Goal: Information Seeking & Learning: Check status

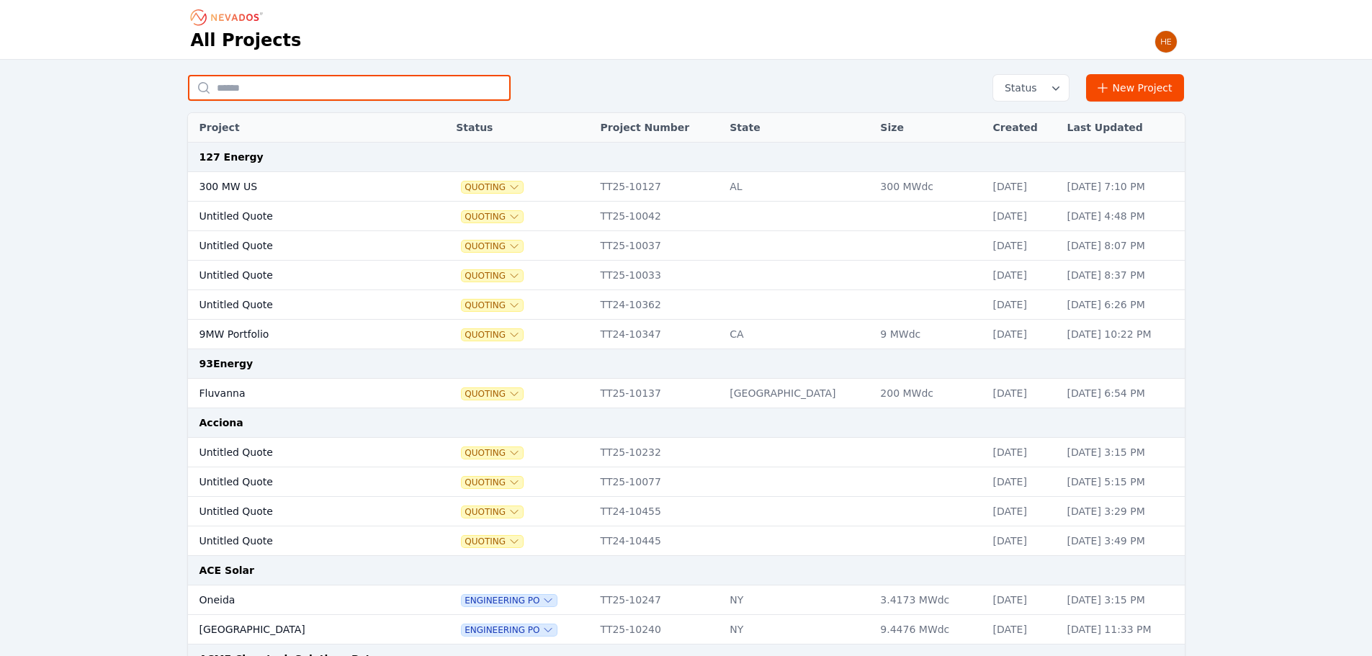
click at [308, 89] on input "text" at bounding box center [349, 88] width 323 height 26
type input "**********"
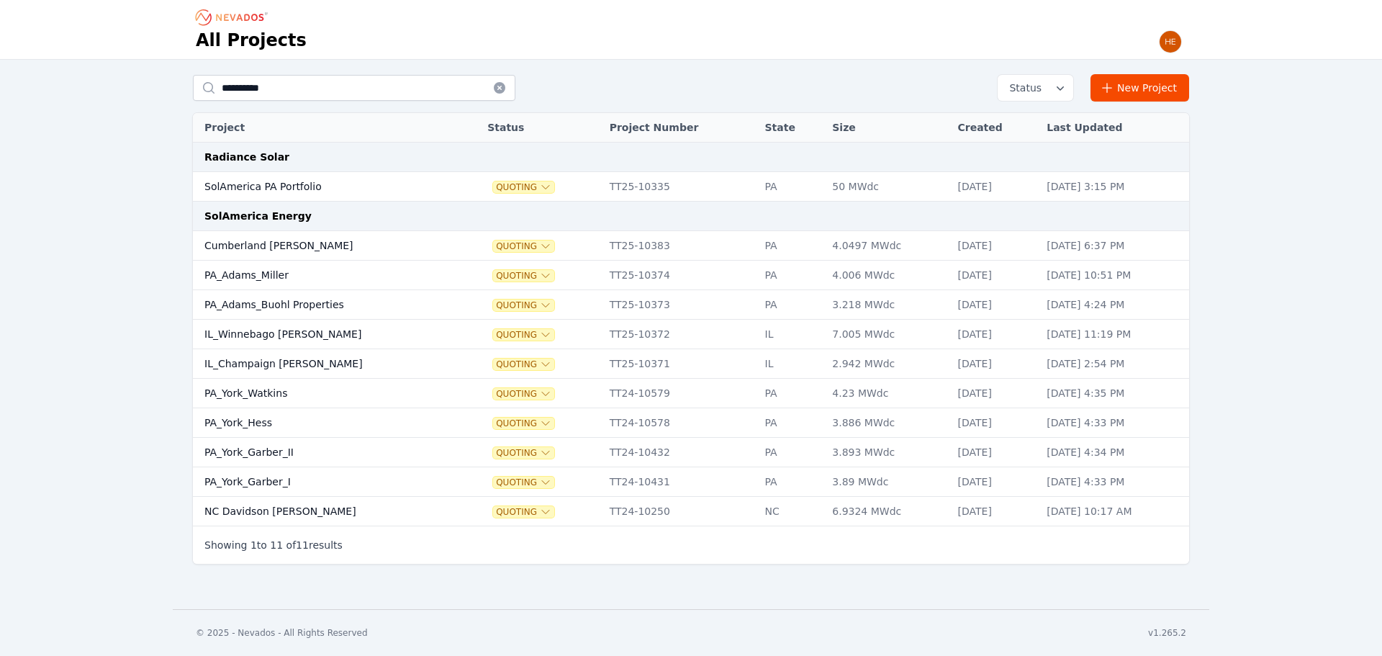
click at [255, 478] on td "PA_York_Garber_I" at bounding box center [326, 482] width 266 height 30
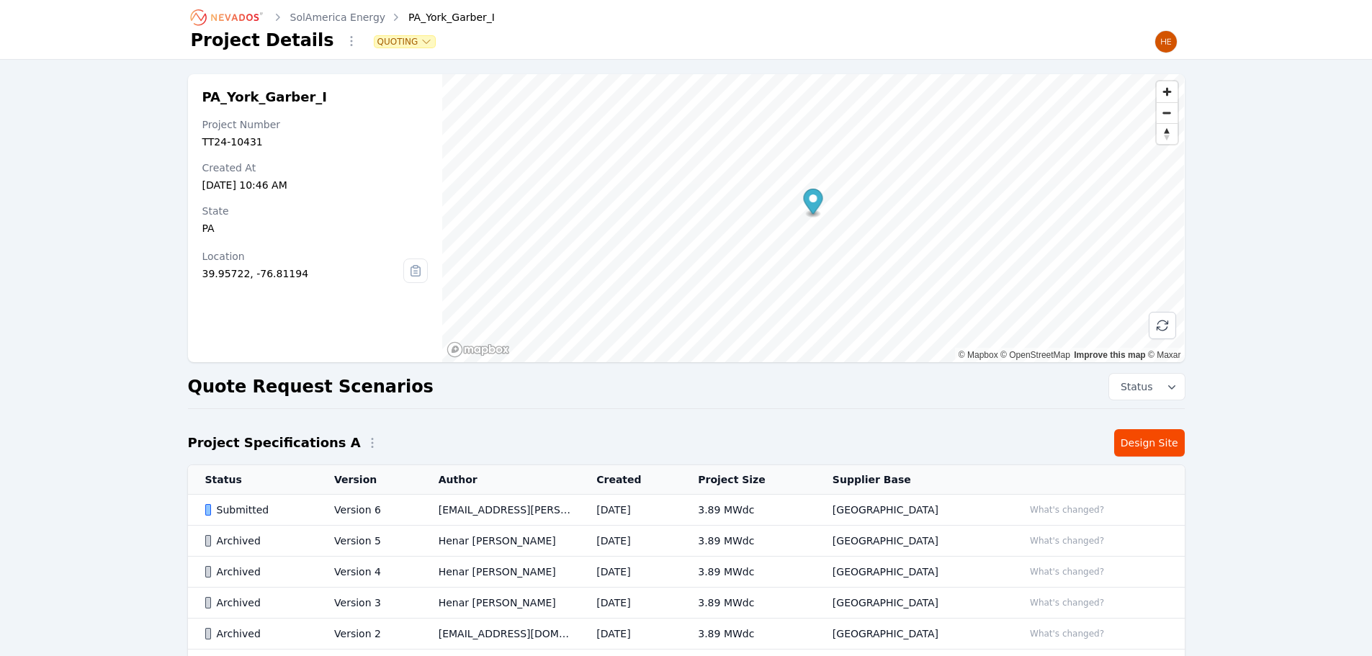
click at [228, 503] on div "Submitted" at bounding box center [257, 510] width 105 height 14
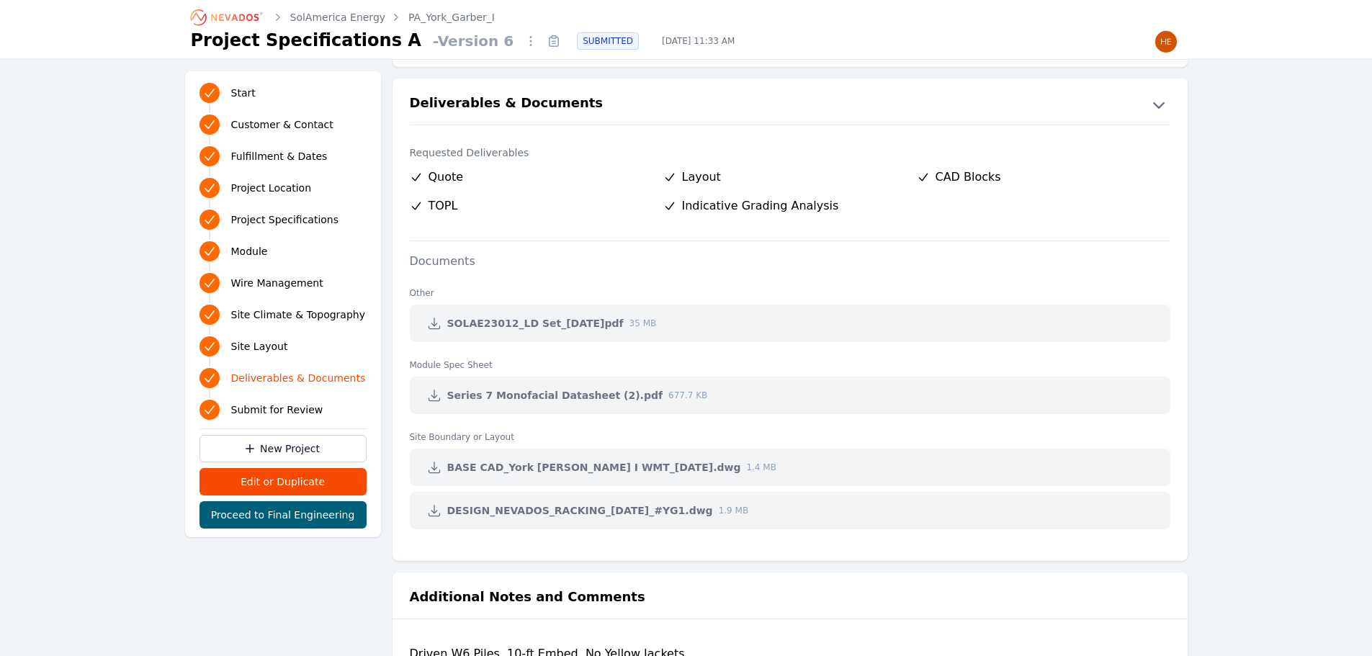
scroll to position [2808, 0]
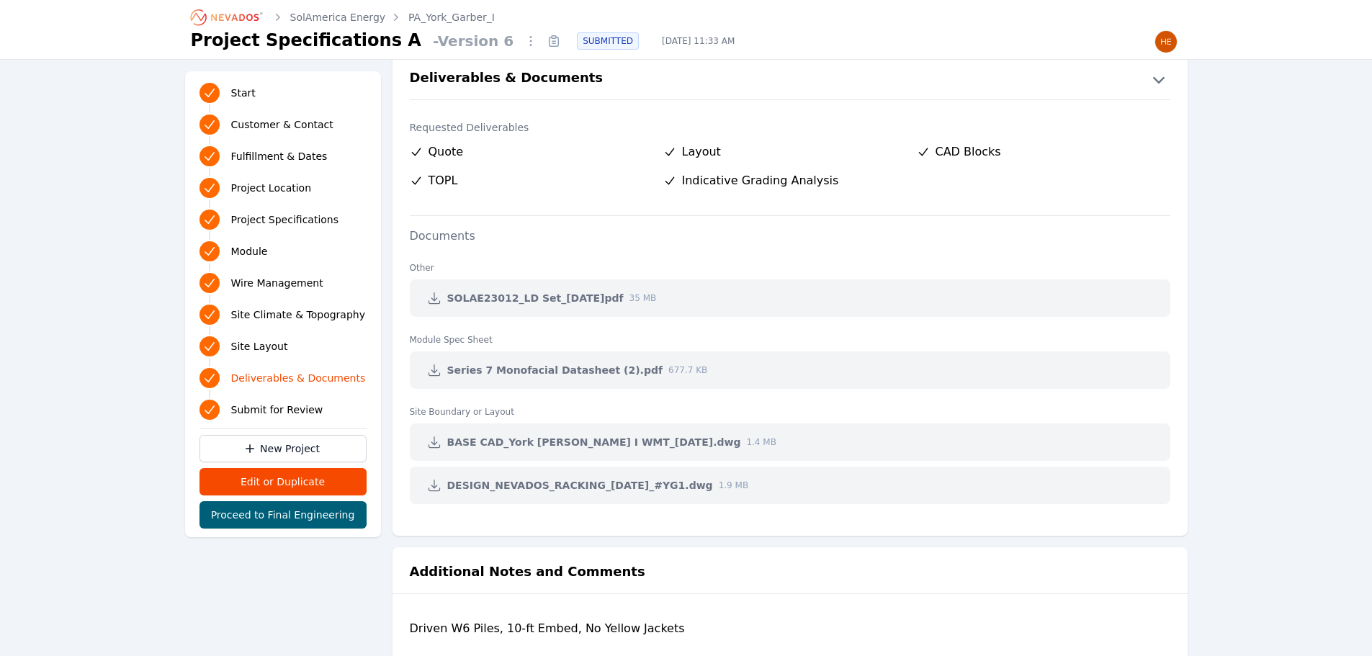
click at [437, 484] on icon at bounding box center [434, 485] width 14 height 14
click at [436, 445] on icon at bounding box center [434, 442] width 14 height 14
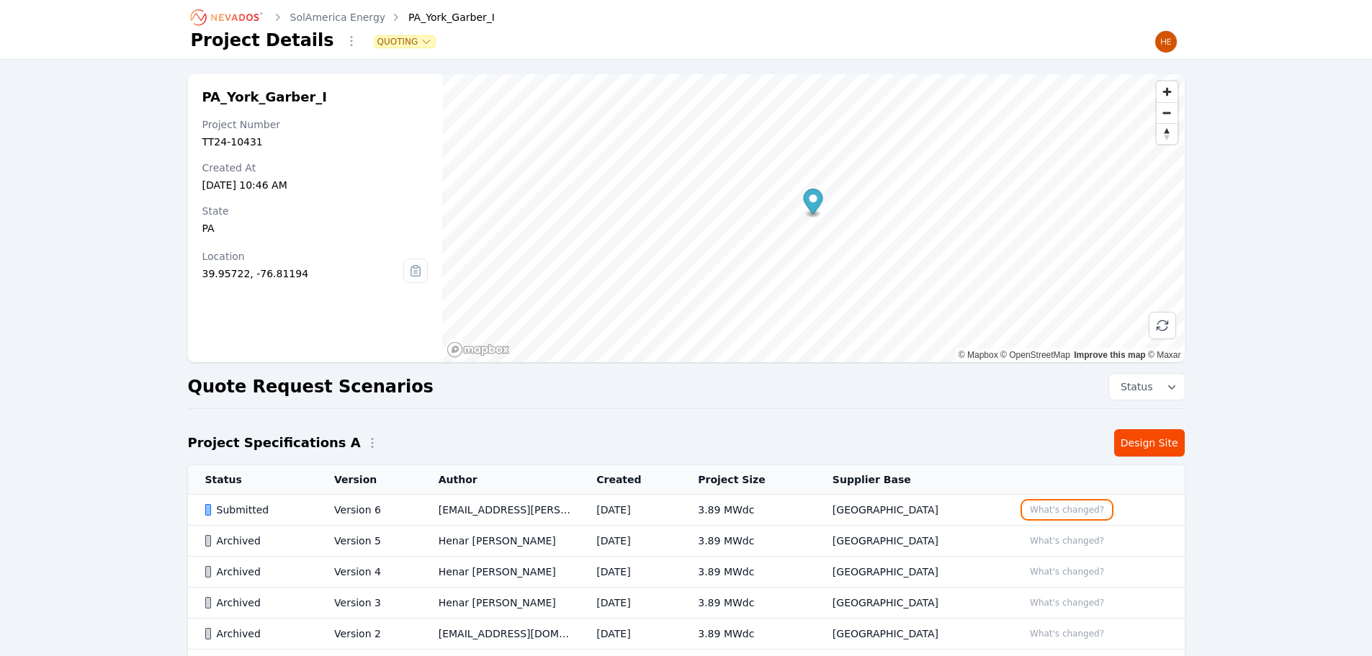
drag, startPoint x: 1050, startPoint y: 505, endPoint x: 1034, endPoint y: 503, distance: 16.0
click at [1050, 505] on button "What's changed?" at bounding box center [1066, 510] width 87 height 16
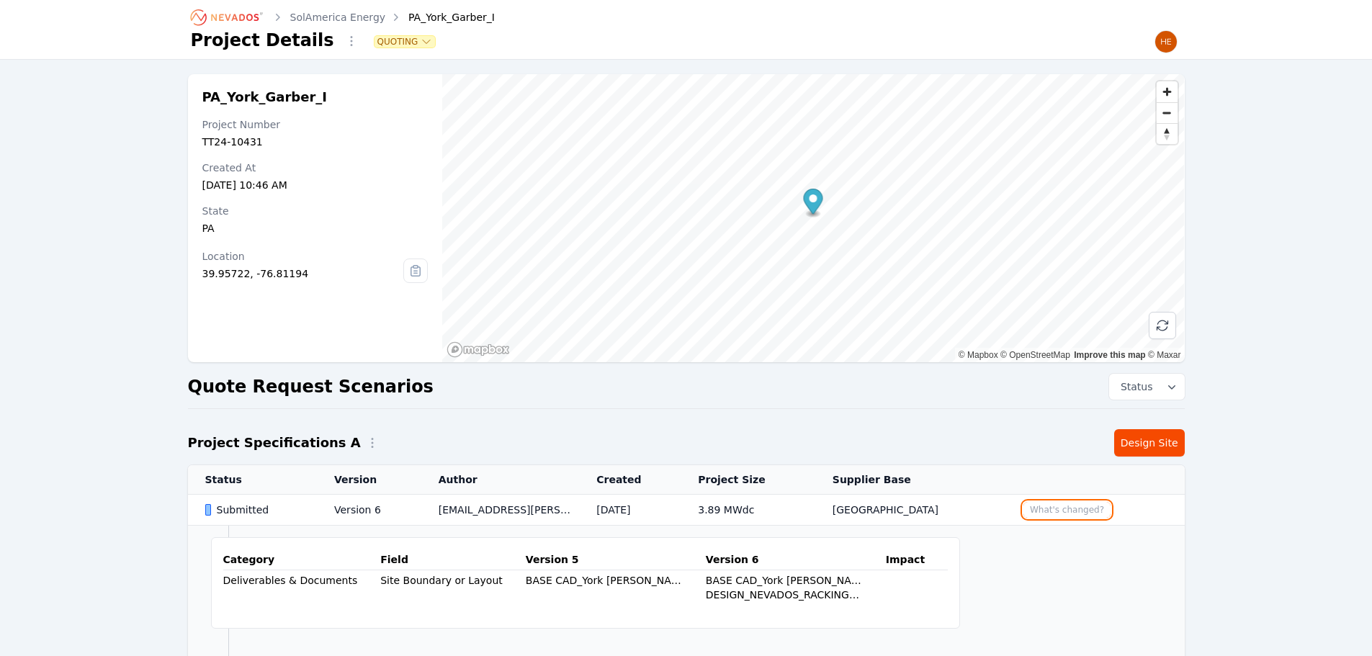
scroll to position [144, 0]
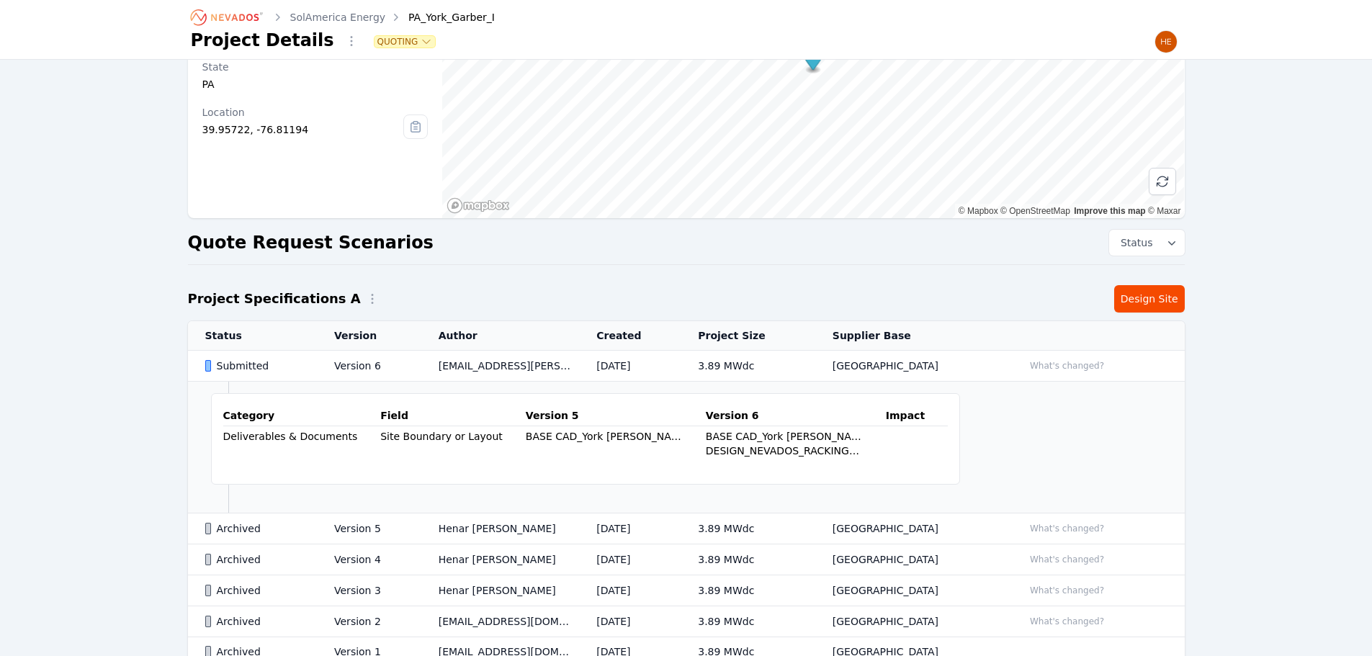
click at [645, 436] on div "BASE CAD_York [PERSON_NAME] I WMT_[DATE].dwg (1.4 MB)" at bounding box center [604, 436] width 157 height 14
click at [717, 440] on div "BASE CAD_York [PERSON_NAME] I WMT_[DATE].dwg (1.4 MB)" at bounding box center [784, 436] width 157 height 14
click at [1048, 438] on td "Category Field Version 5 Version 6 Impact Deliverables & Documents Site Boundar…" at bounding box center [686, 448] width 996 height 132
click at [351, 13] on link "SolAmerica Energy" at bounding box center [338, 17] width 96 height 14
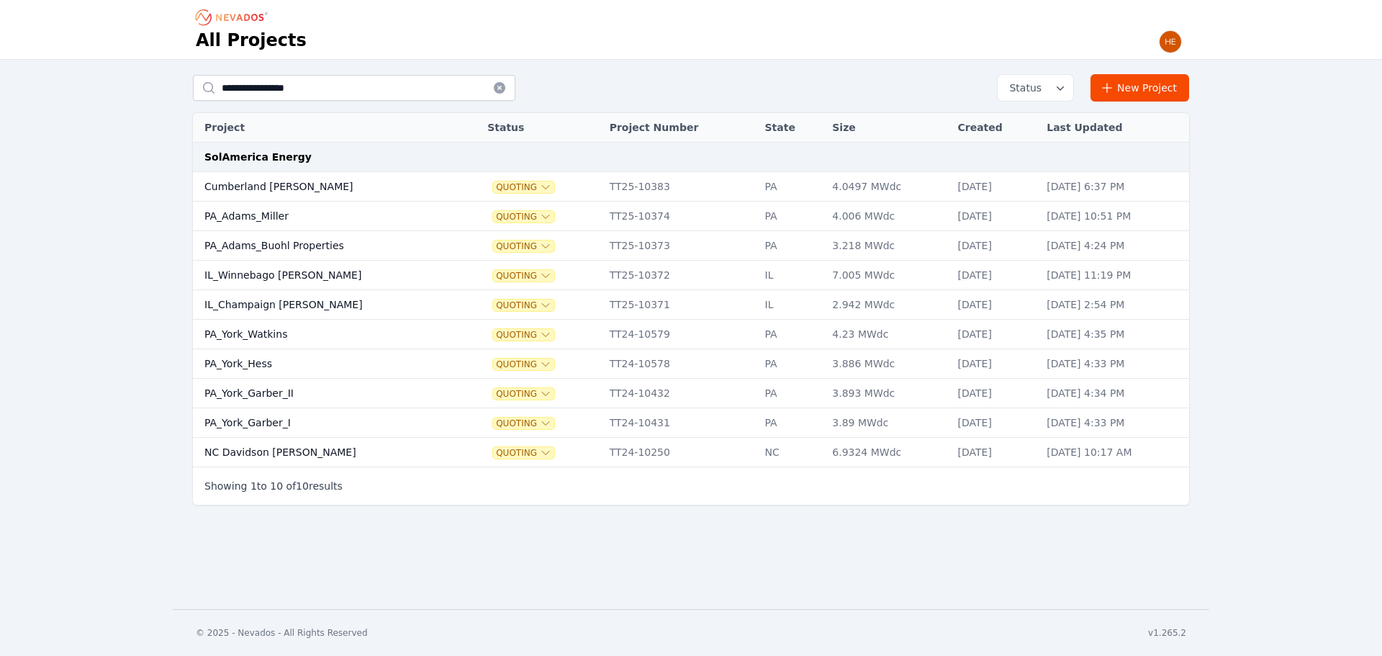
click at [261, 397] on td "PA_York_Garber_II" at bounding box center [326, 394] width 266 height 30
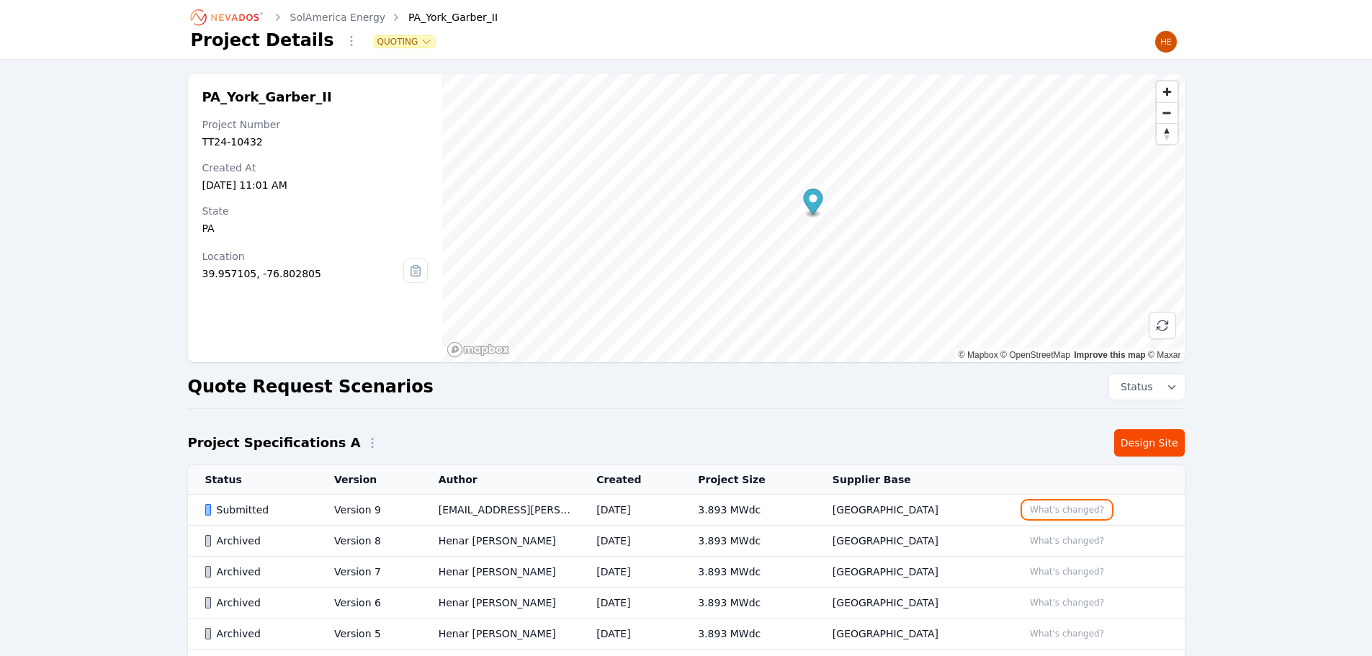
click at [1024, 507] on button "What's changed?" at bounding box center [1066, 510] width 87 height 16
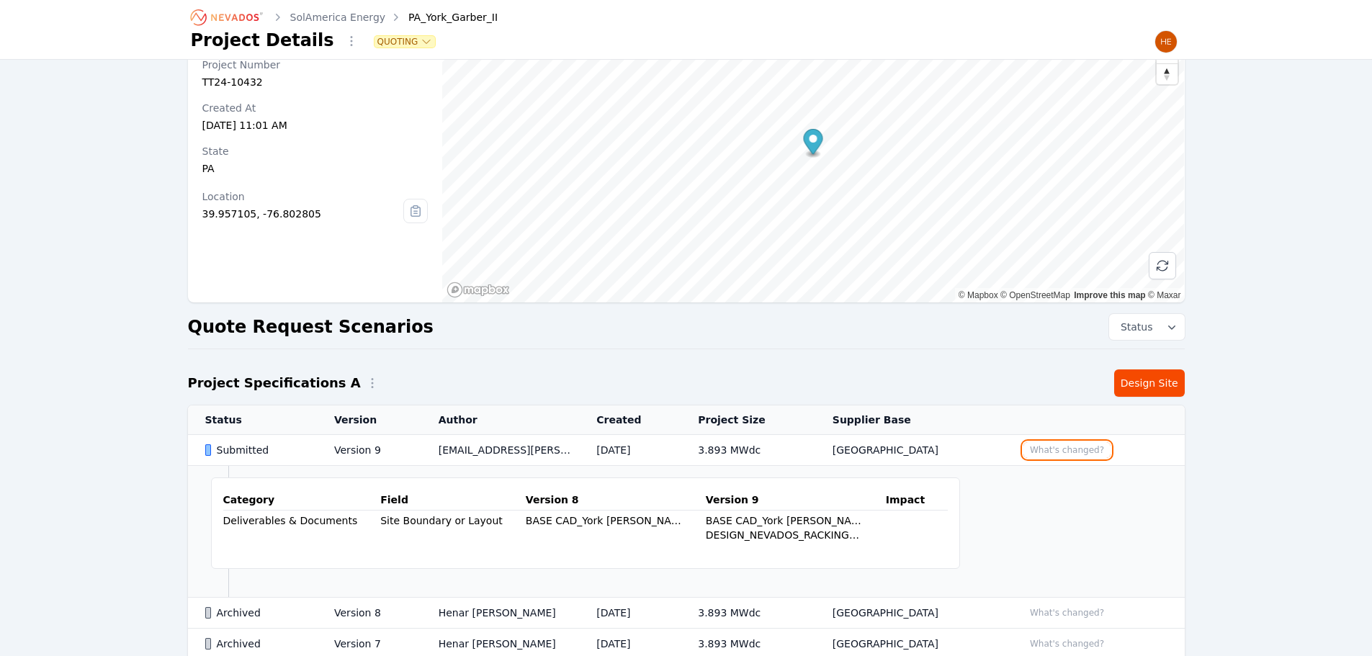
scroll to position [144, 0]
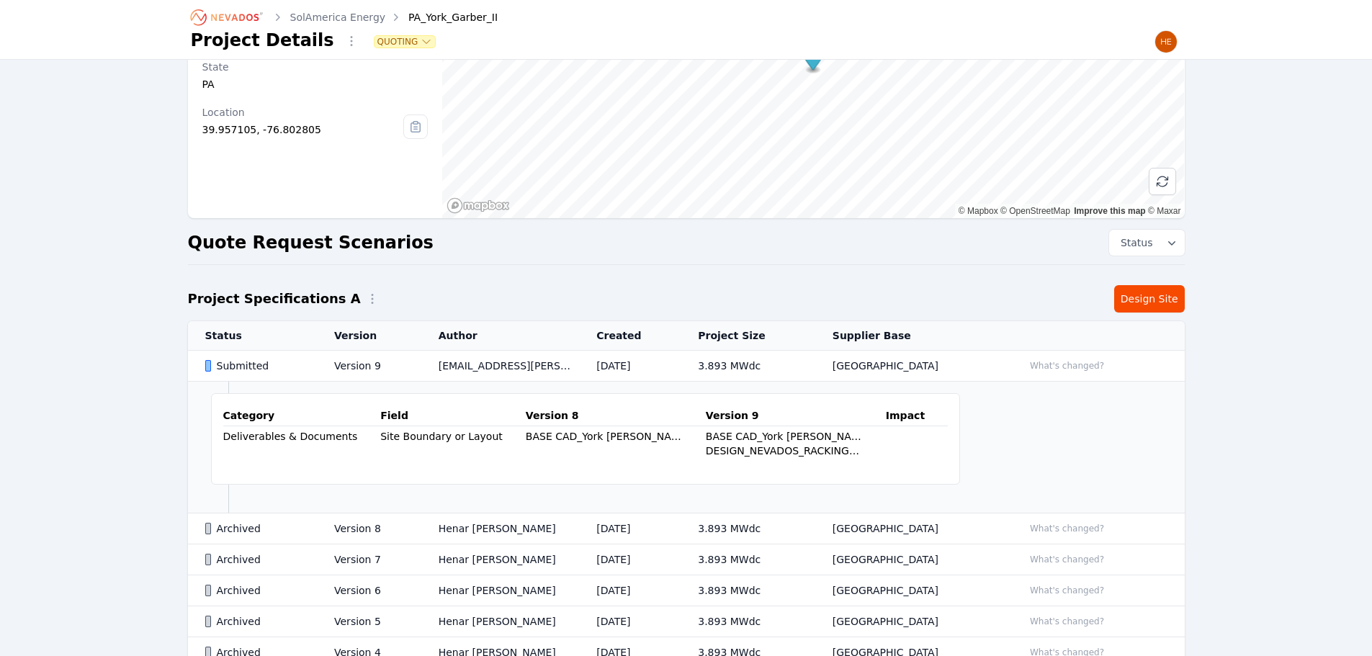
click at [243, 361] on div "Submitted" at bounding box center [257, 366] width 105 height 14
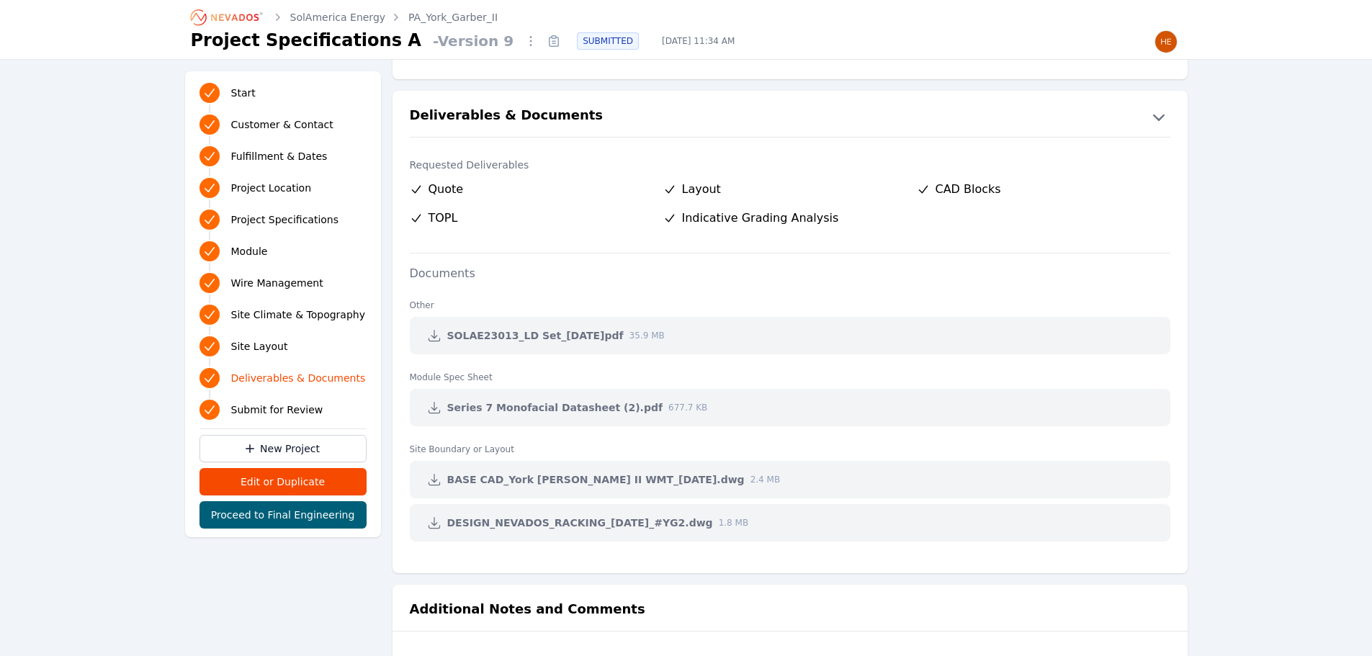
scroll to position [2808, 0]
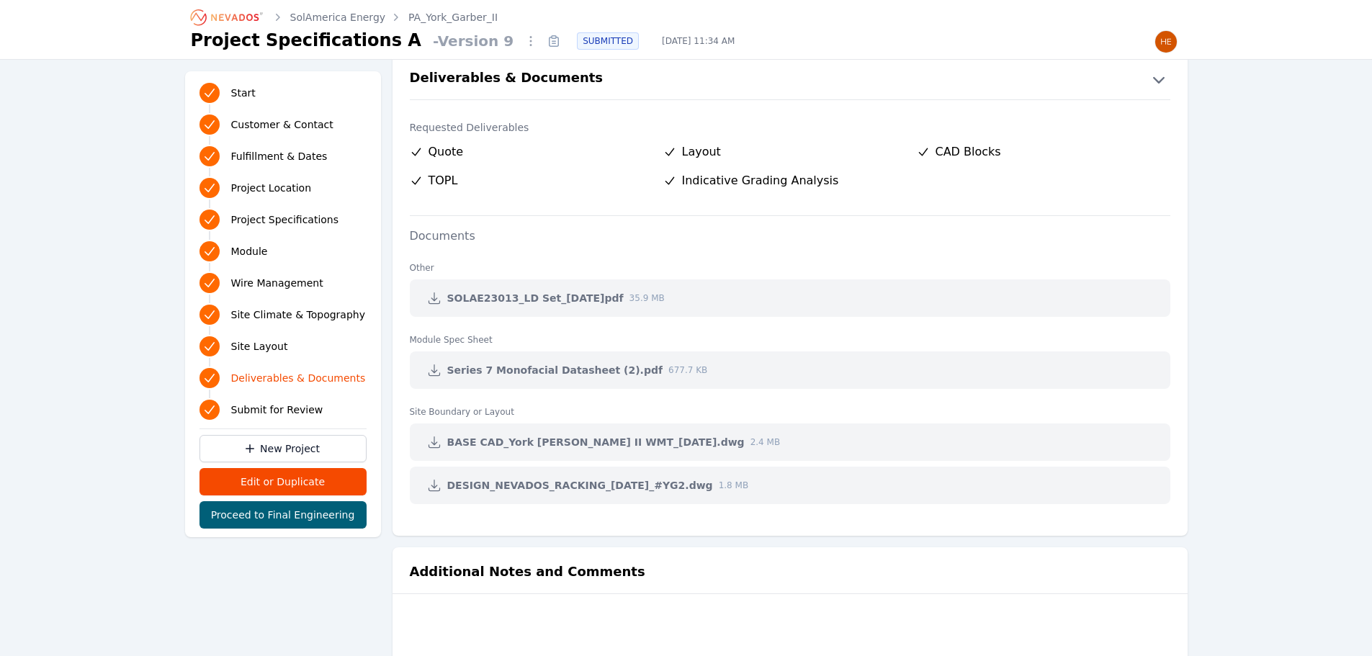
click at [428, 489] on icon at bounding box center [433, 485] width 11 height 11
click at [328, 13] on link "SolAmerica Energy" at bounding box center [338, 17] width 96 height 14
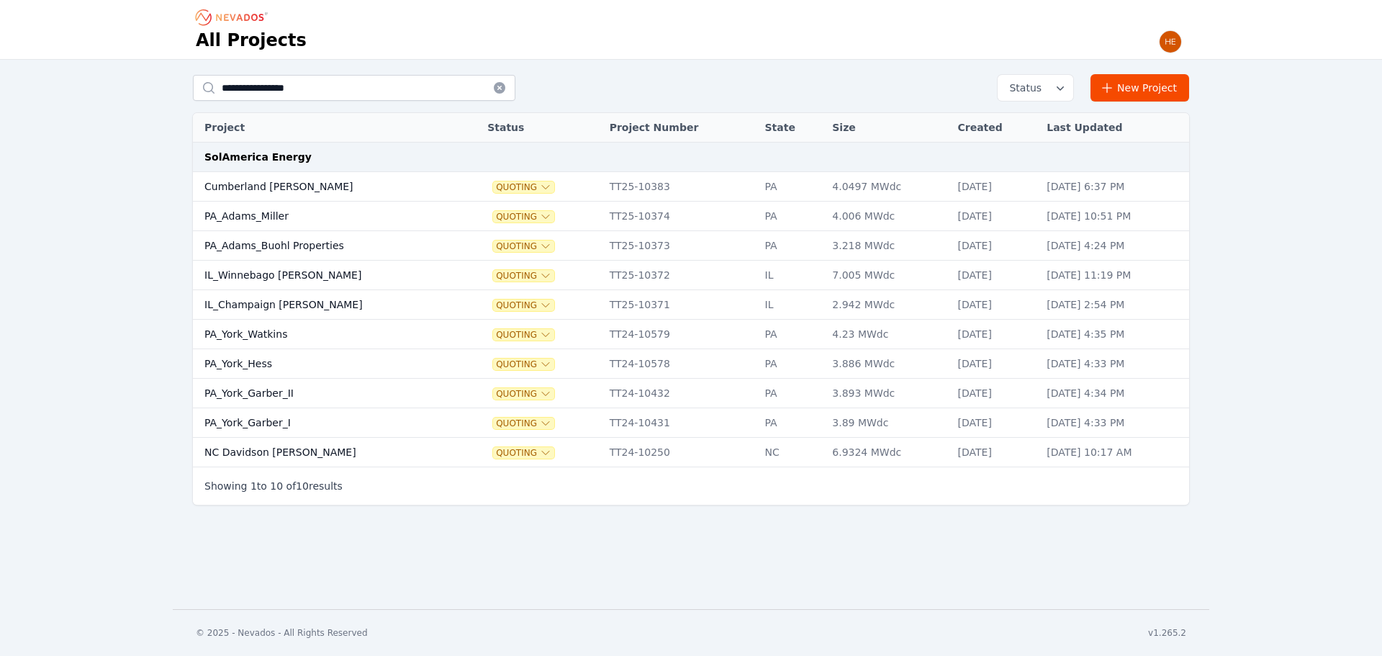
click at [245, 362] on td "PA_York_Hess" at bounding box center [326, 364] width 266 height 30
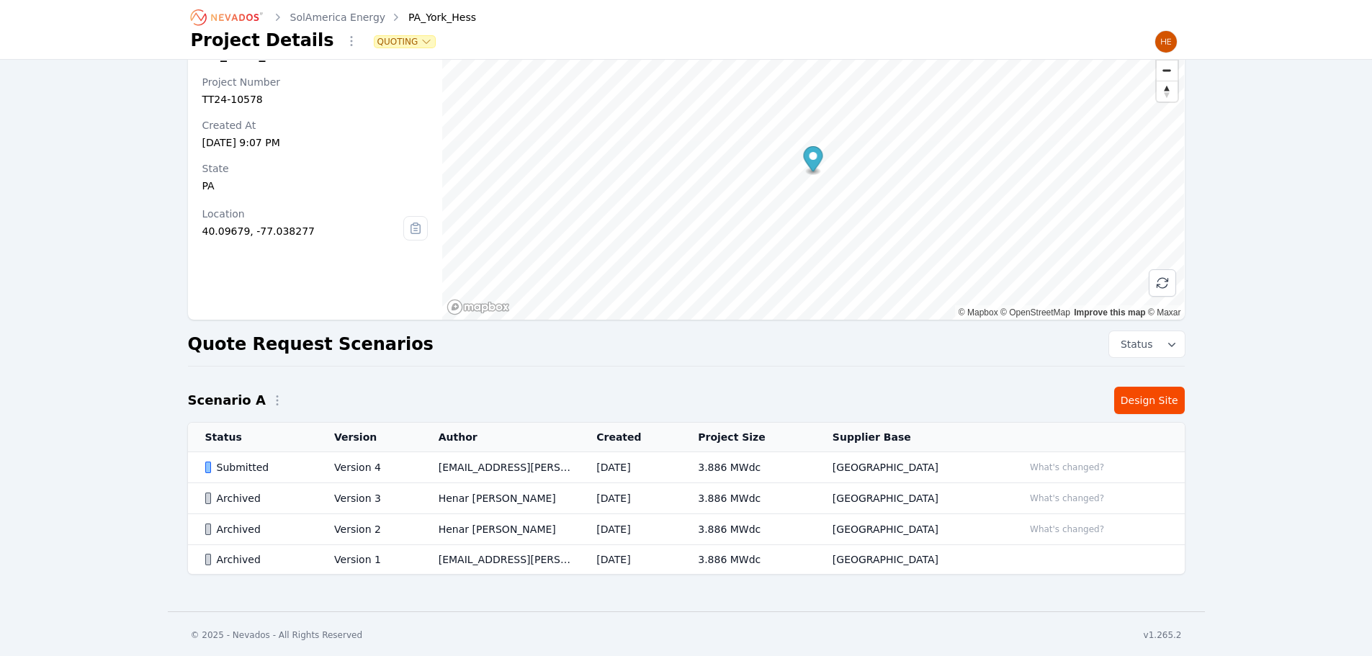
scroll to position [45, 0]
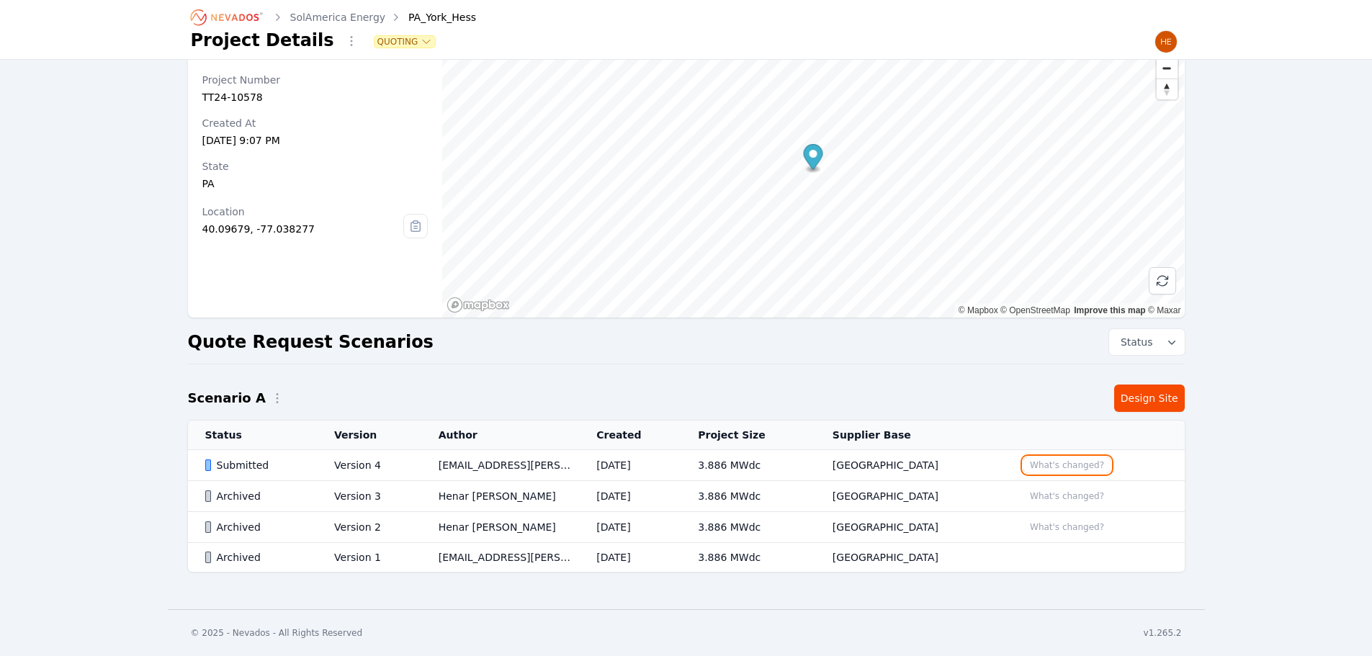
click at [1046, 464] on button "What's changed?" at bounding box center [1066, 465] width 87 height 16
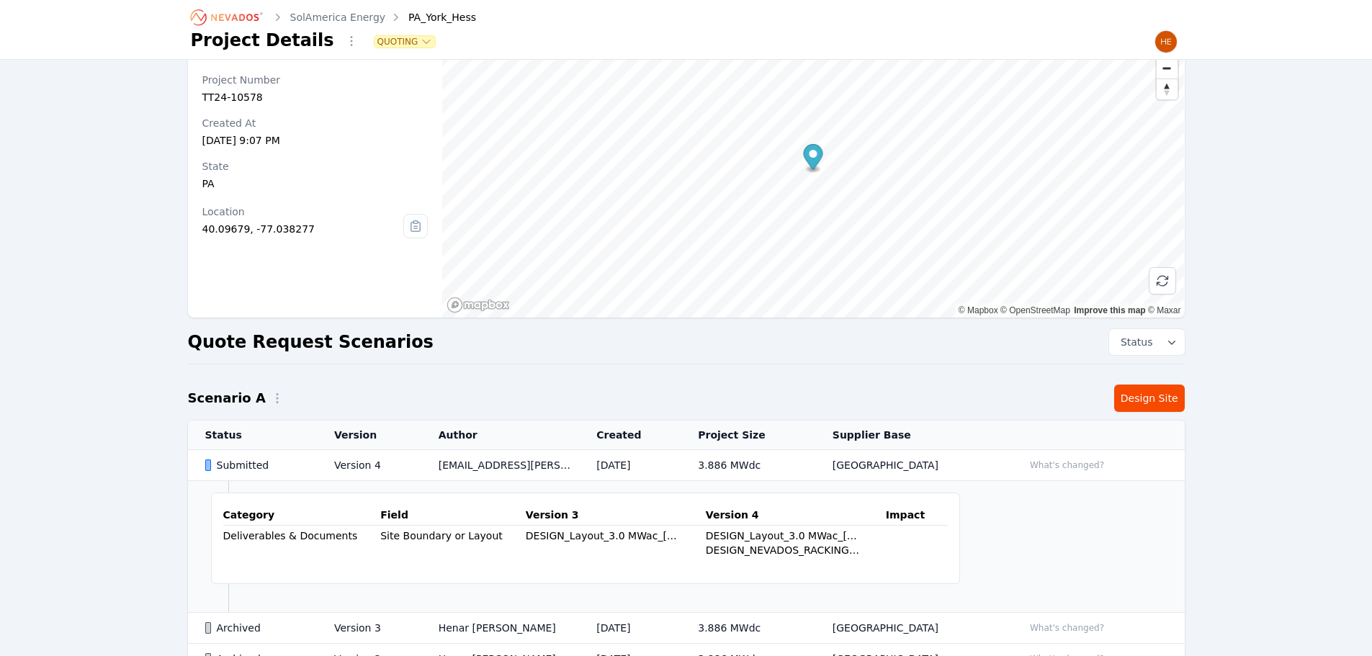
click at [239, 467] on div "Submitted" at bounding box center [257, 465] width 105 height 14
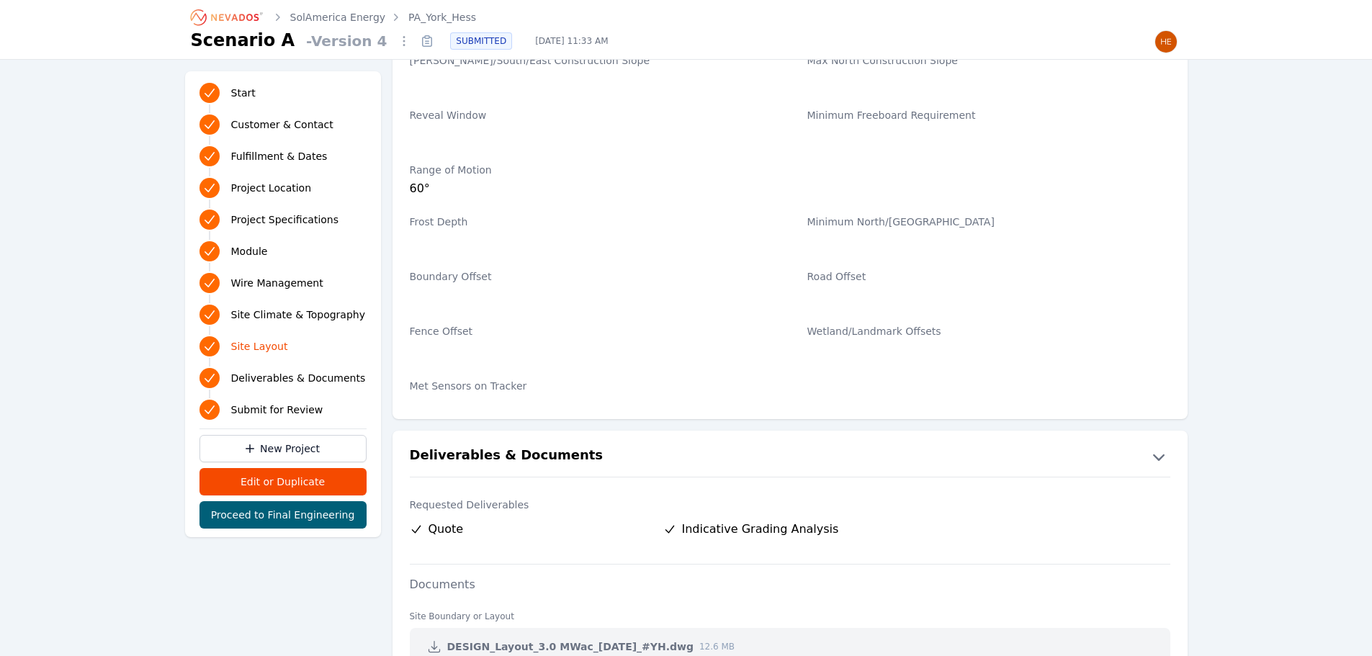
scroll to position [2807, 0]
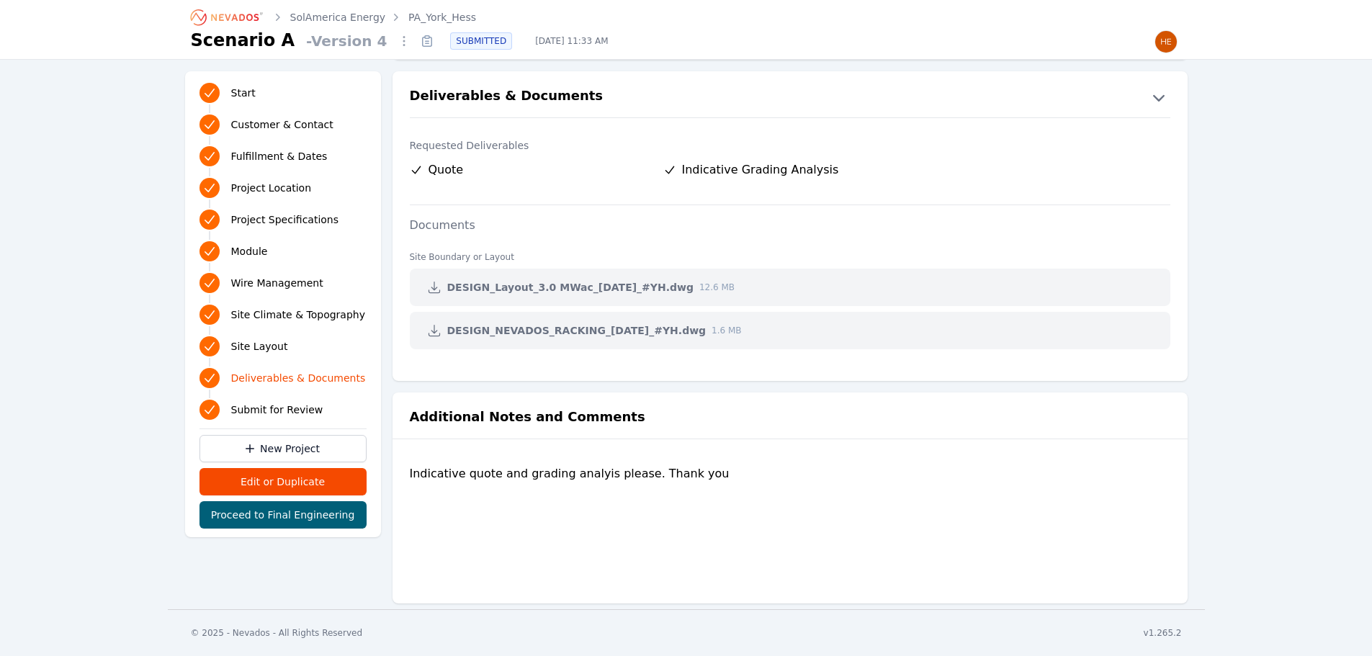
click at [430, 331] on icon at bounding box center [434, 330] width 14 height 14
click at [322, 17] on link "SolAmerica Energy" at bounding box center [338, 17] width 96 height 14
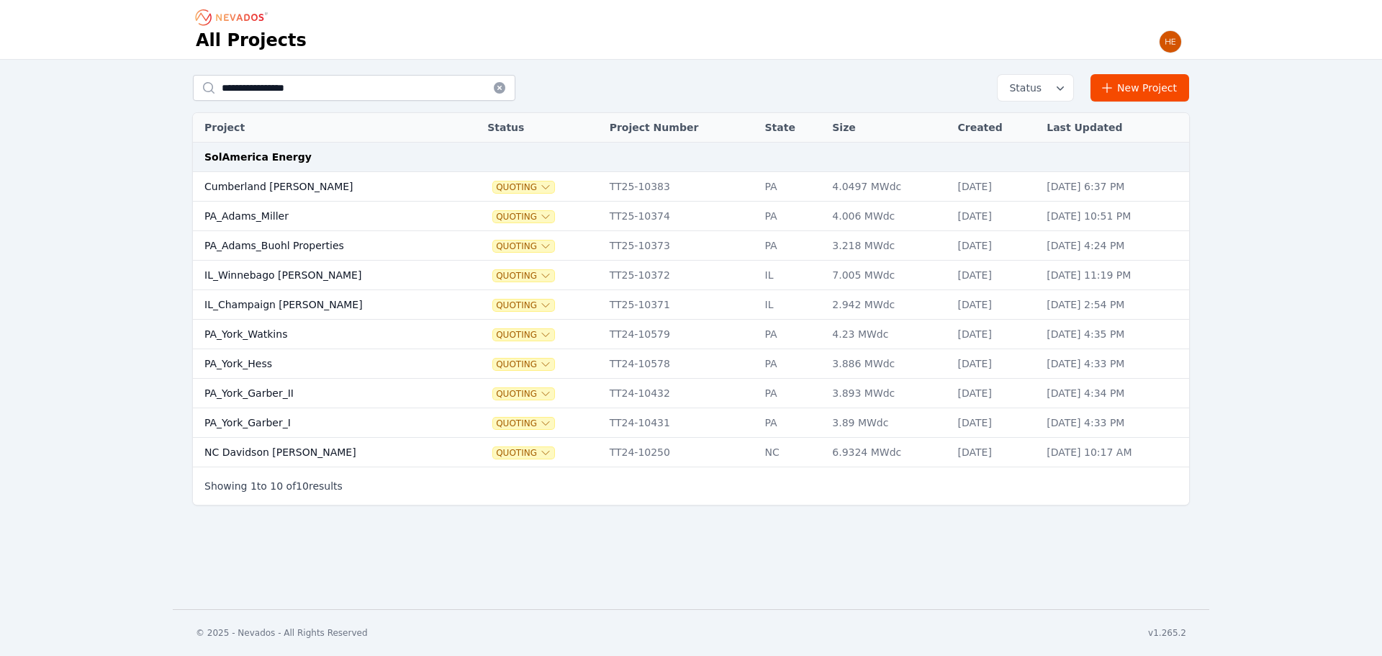
click at [272, 333] on td "PA_York_Watkins" at bounding box center [326, 335] width 266 height 30
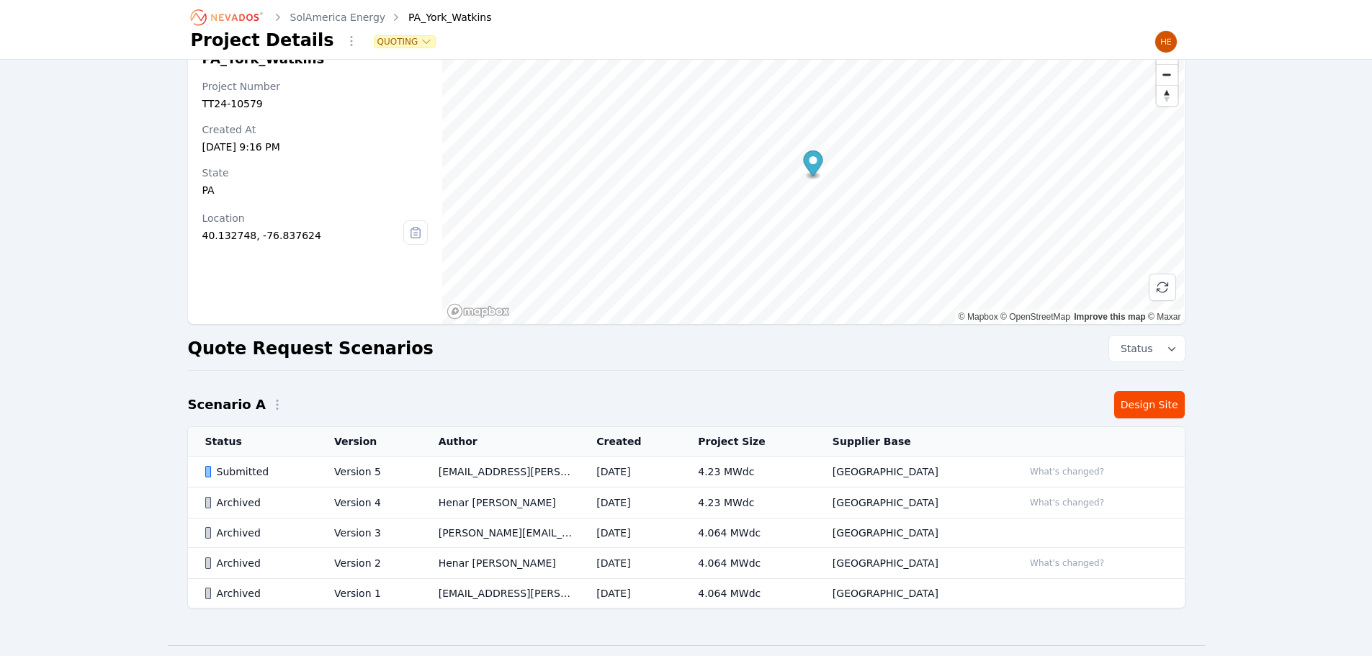
scroll to position [74, 0]
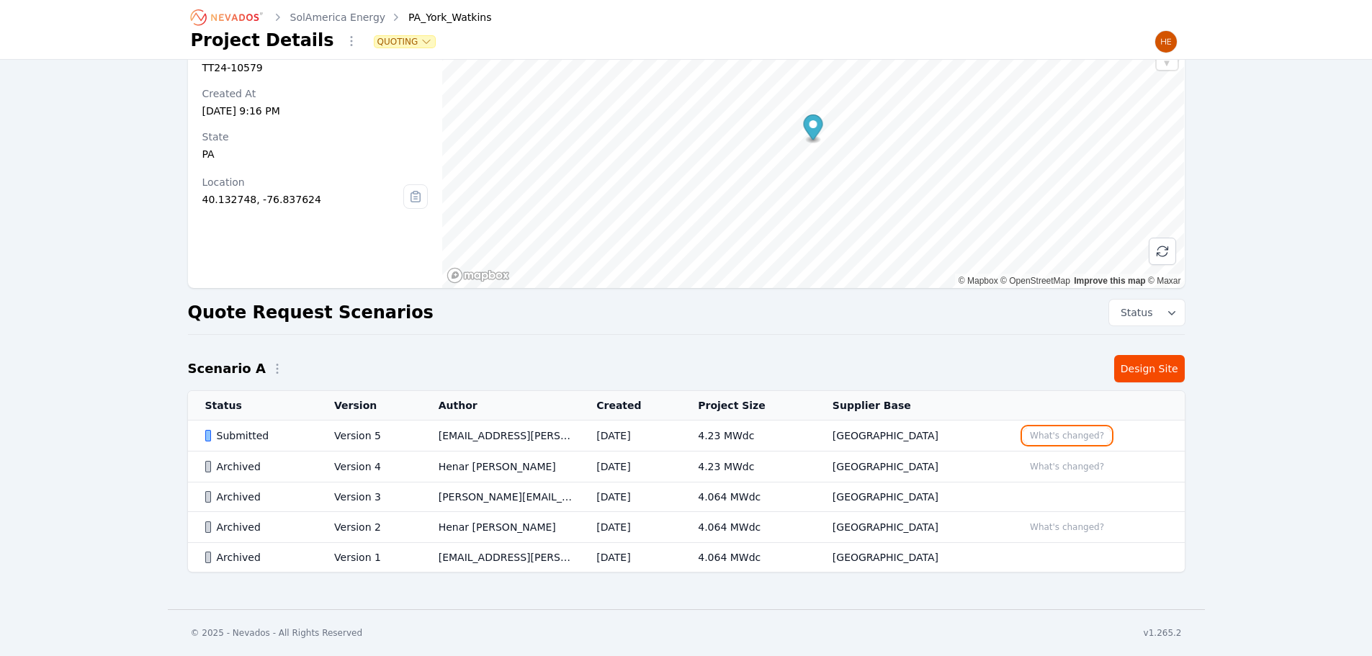
click at [1065, 435] on button "What's changed?" at bounding box center [1066, 436] width 87 height 16
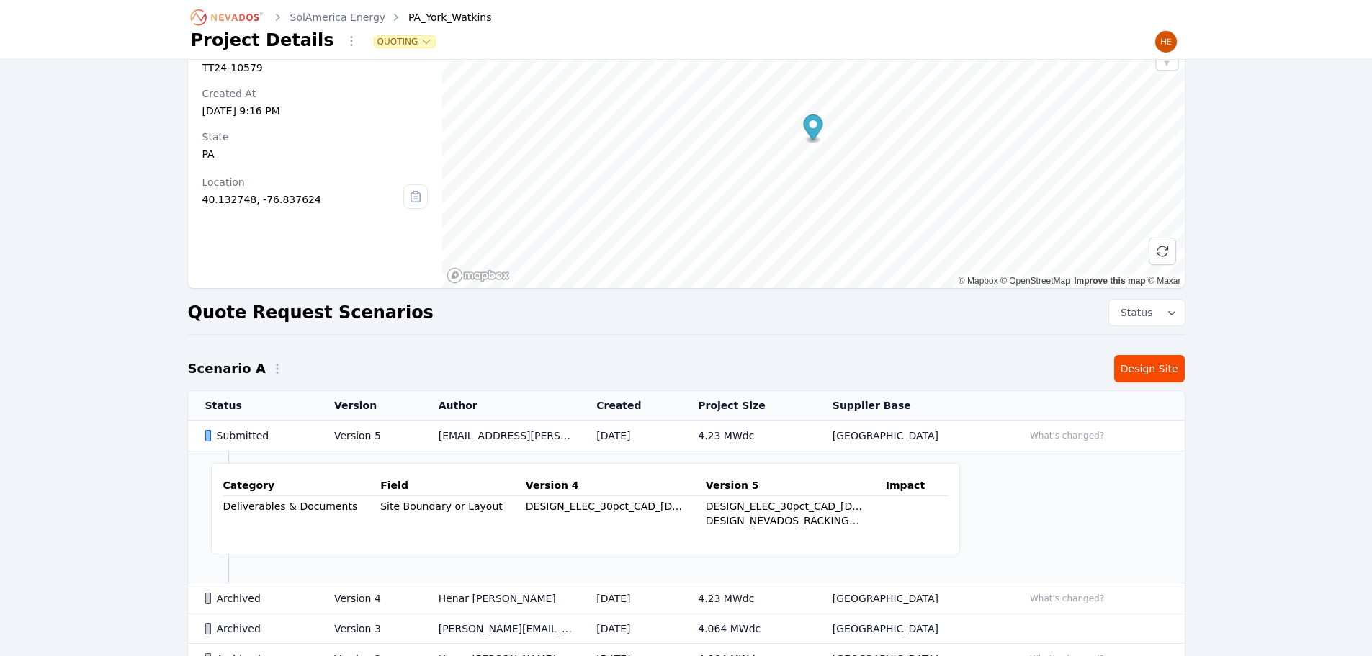
click at [237, 425] on td "Submitted" at bounding box center [253, 435] width 130 height 31
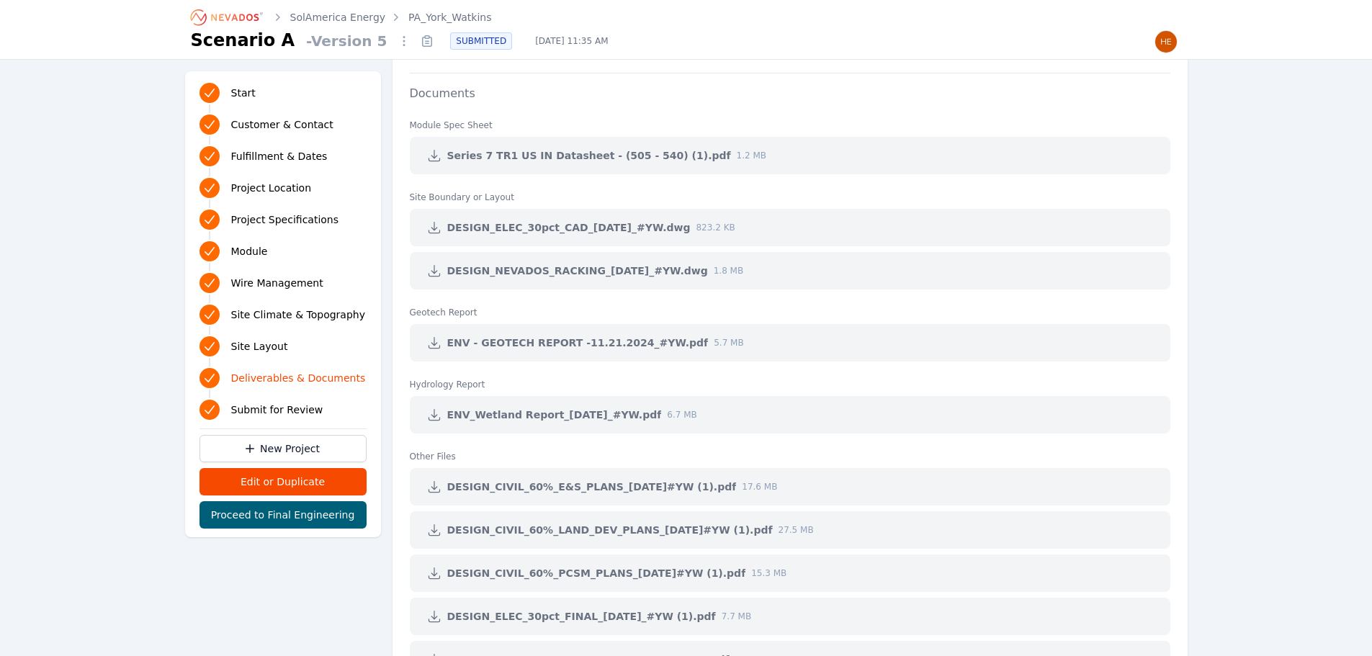
scroll to position [2952, 0]
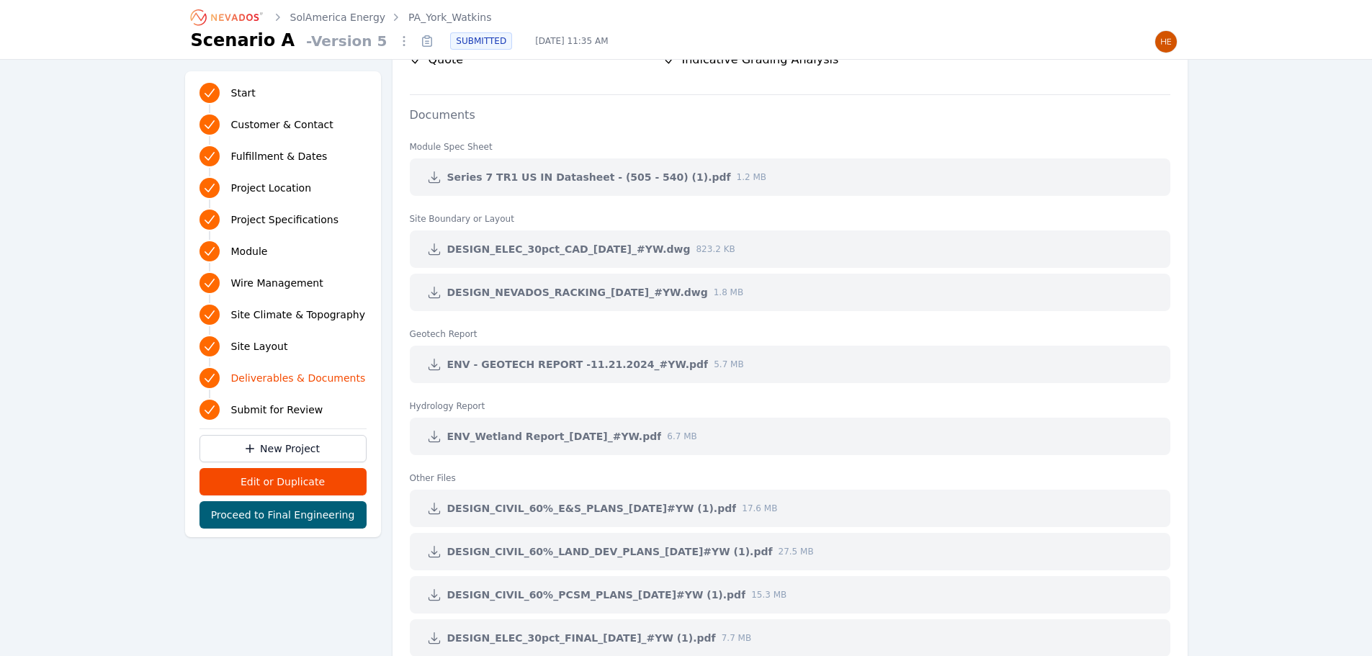
click at [433, 289] on icon at bounding box center [434, 292] width 14 height 14
